Goal: Information Seeking & Learning: Learn about a topic

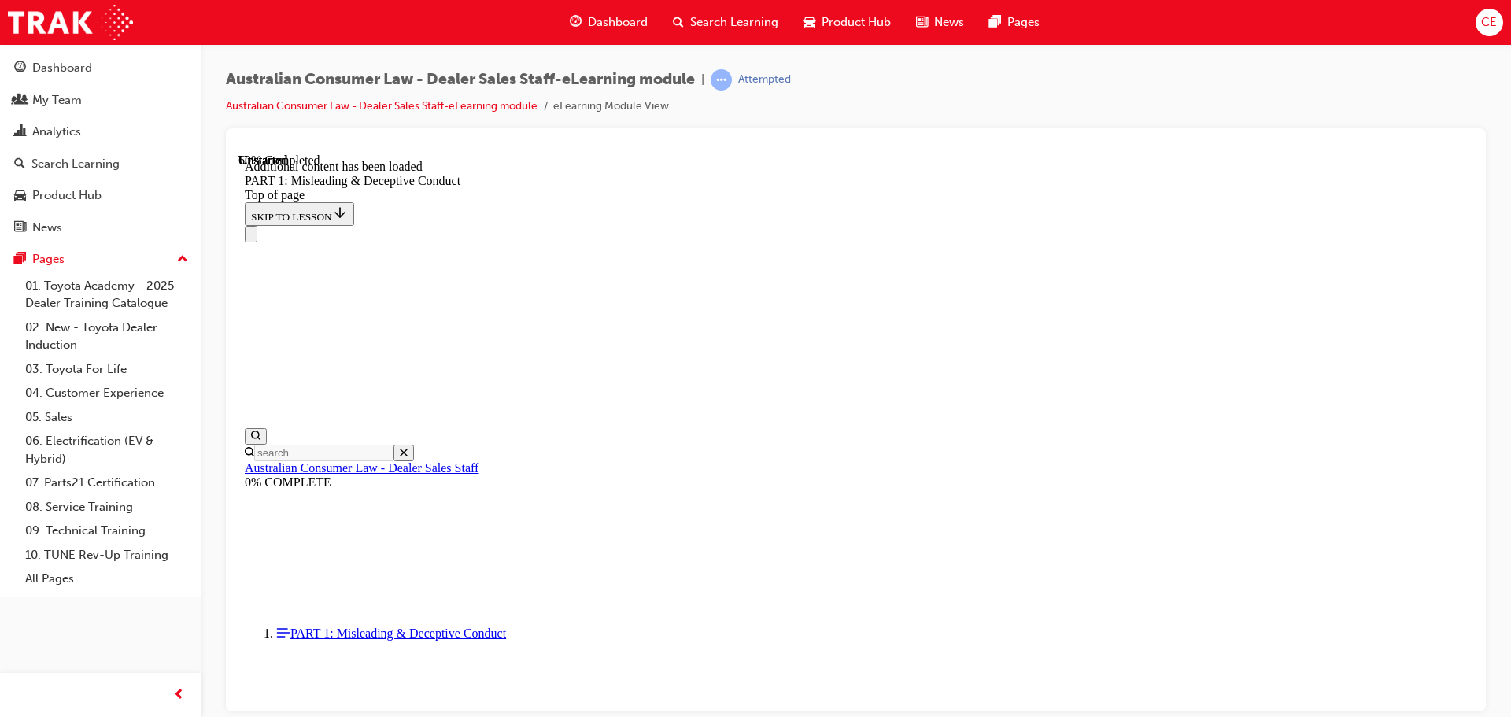
scroll to position [3105, 0]
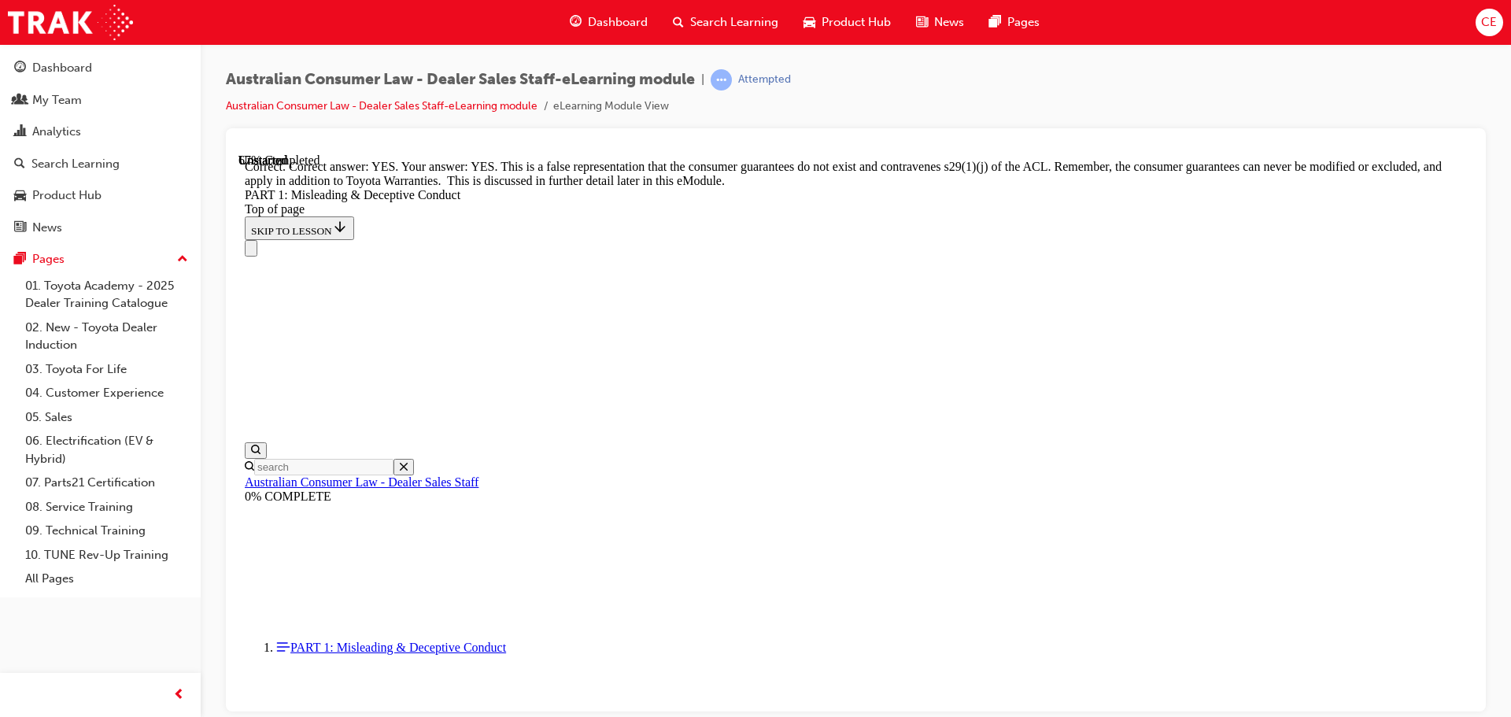
scroll to position [3419, 0]
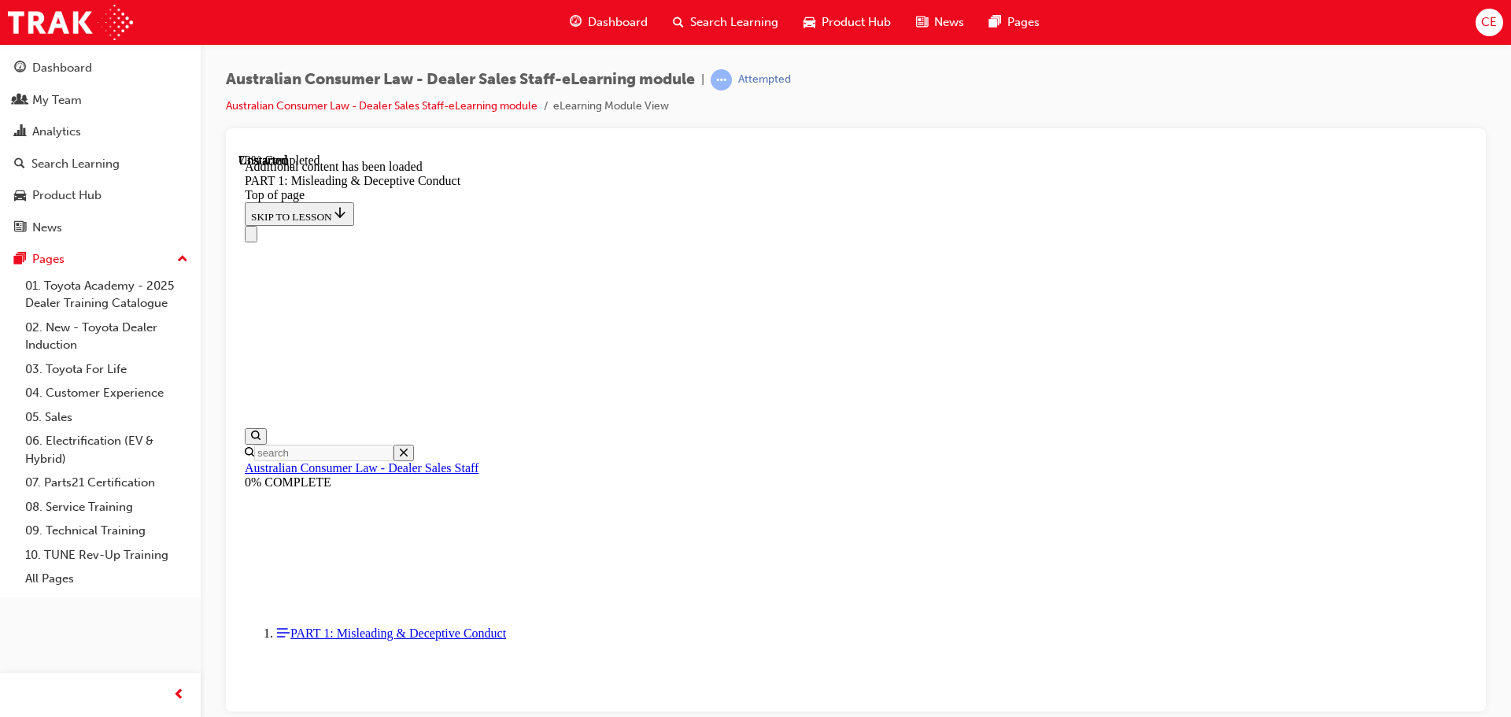
scroll to position [3844, 0]
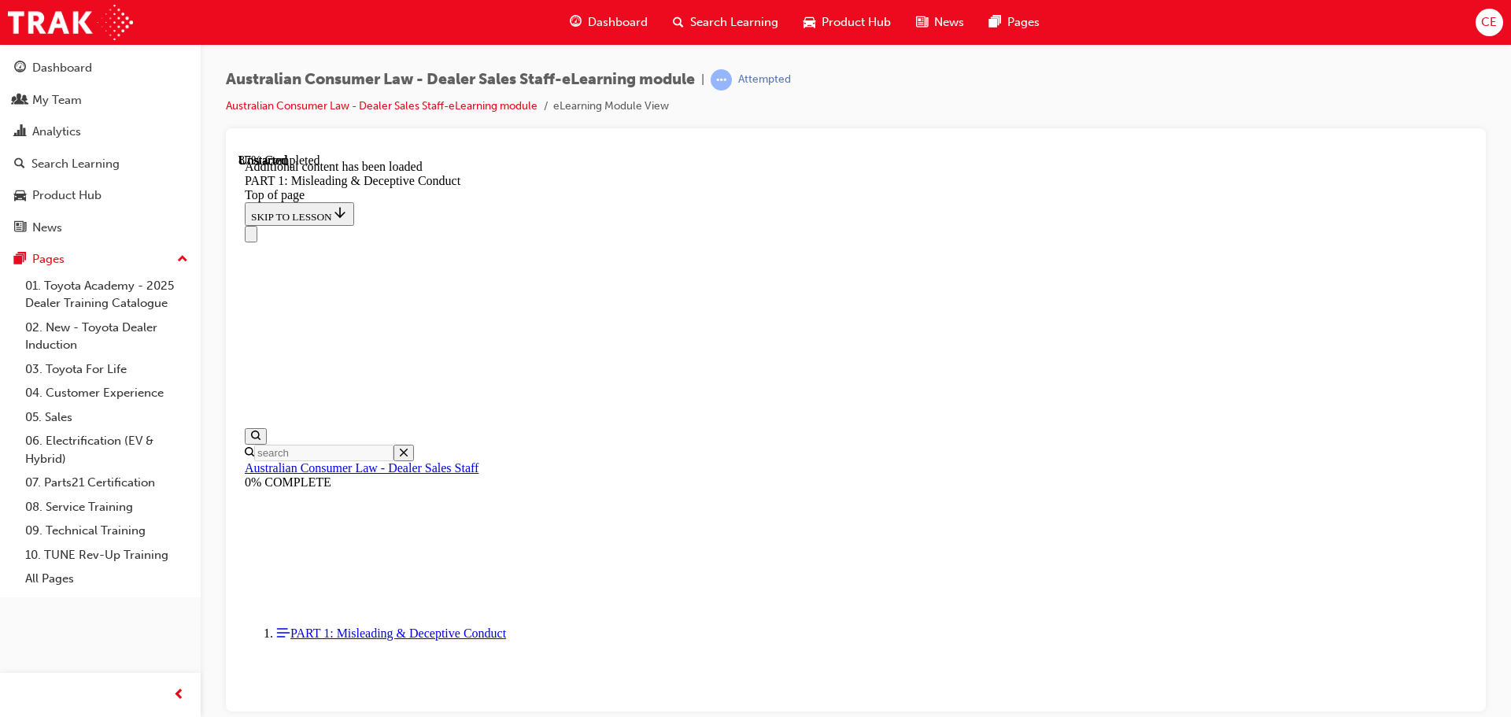
scroll to position [4269, 0]
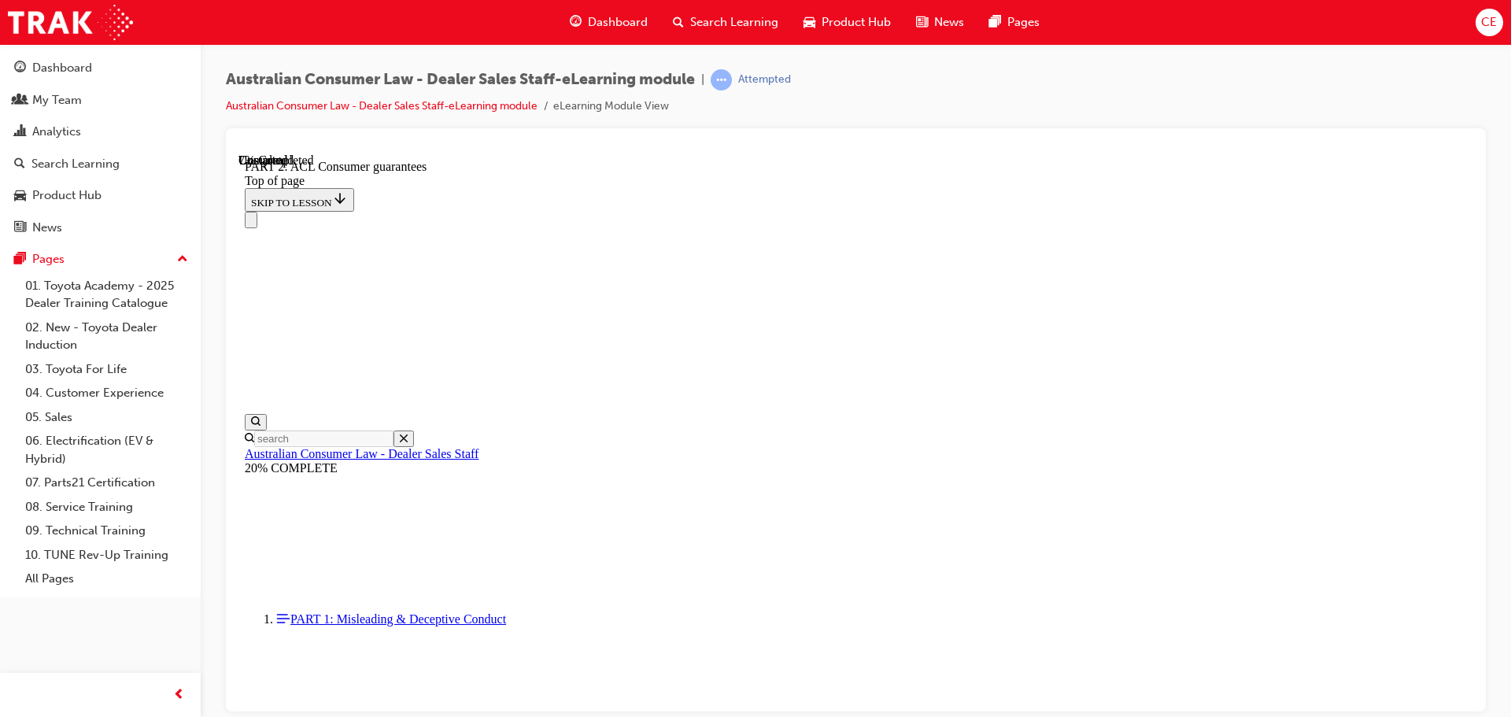
scroll to position [993, 0]
